Goal: Check status: Check status

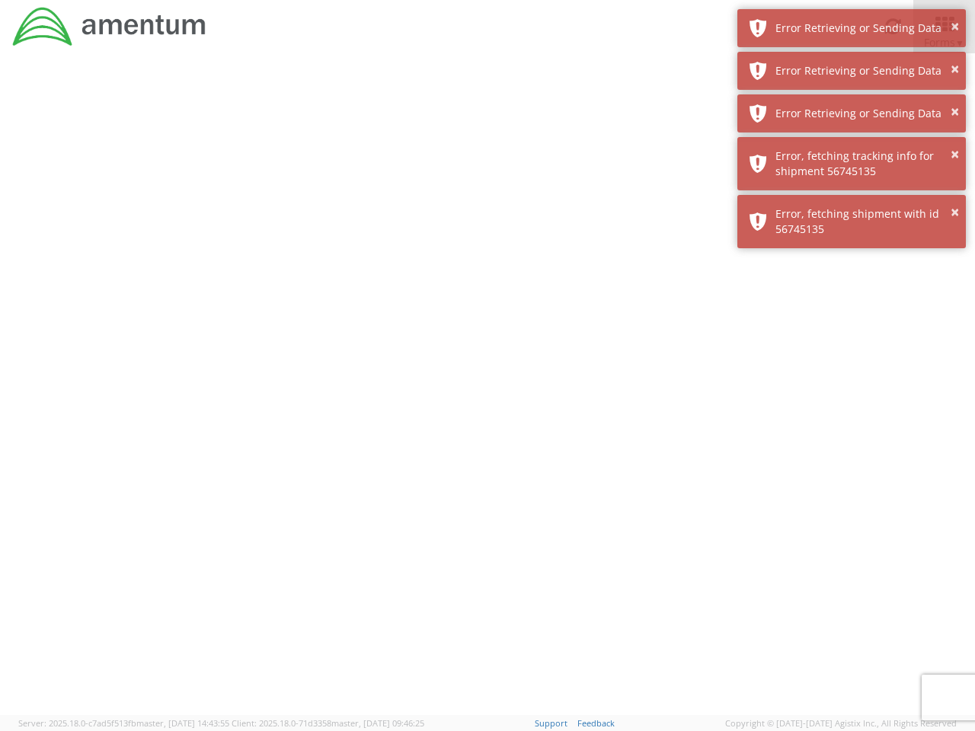
click at [487, 392] on div at bounding box center [487, 384] width 975 height 662
click at [851, 28] on div "Error Retrieving or Sending Data" at bounding box center [864, 28] width 179 height 15
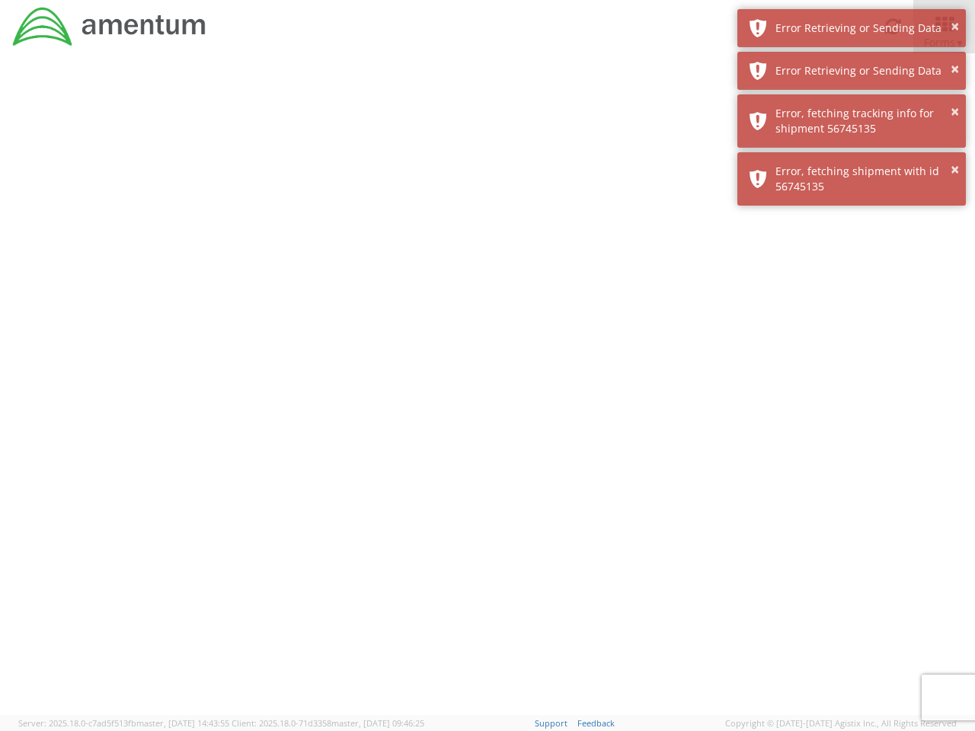
click at [851, 71] on div "Error Retrieving or Sending Data" at bounding box center [864, 70] width 179 height 15
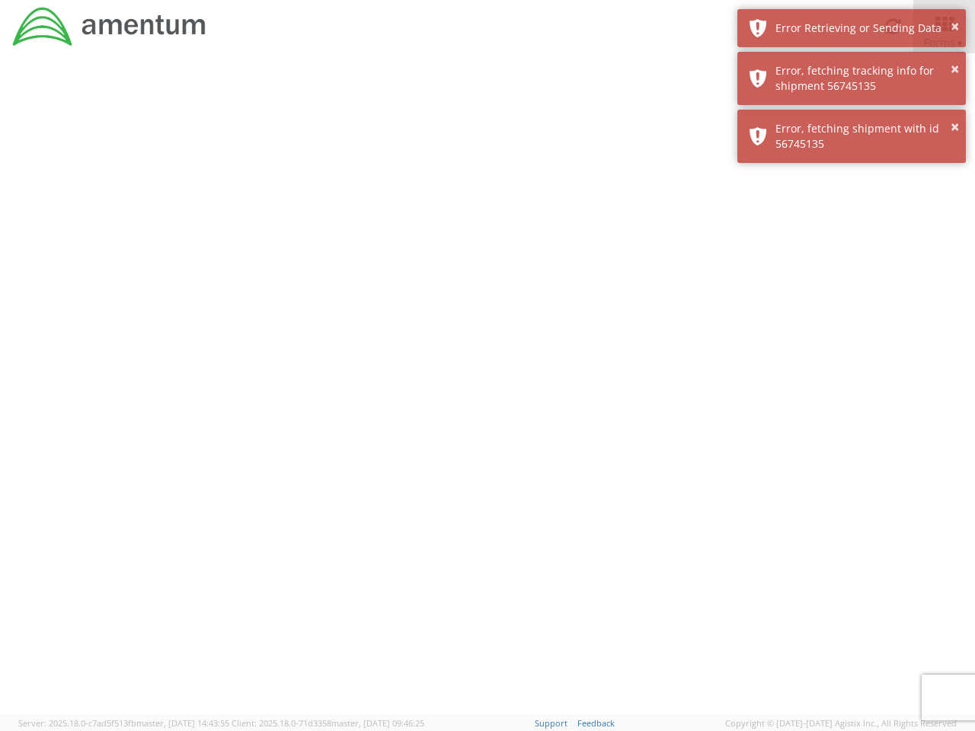
click at [851, 113] on div "× Error, fetching shipment with id 56745135" at bounding box center [851, 136] width 228 height 53
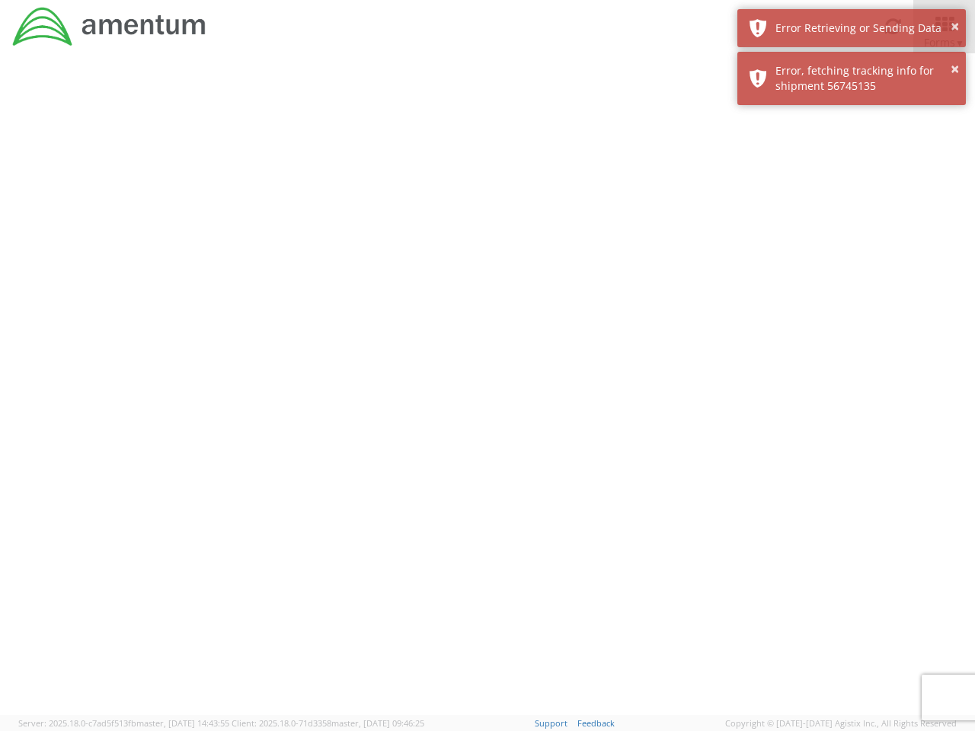
click at [851, 164] on div at bounding box center [487, 384] width 975 height 662
click at [851, 222] on div at bounding box center [487, 384] width 975 height 662
